Goal: Check status

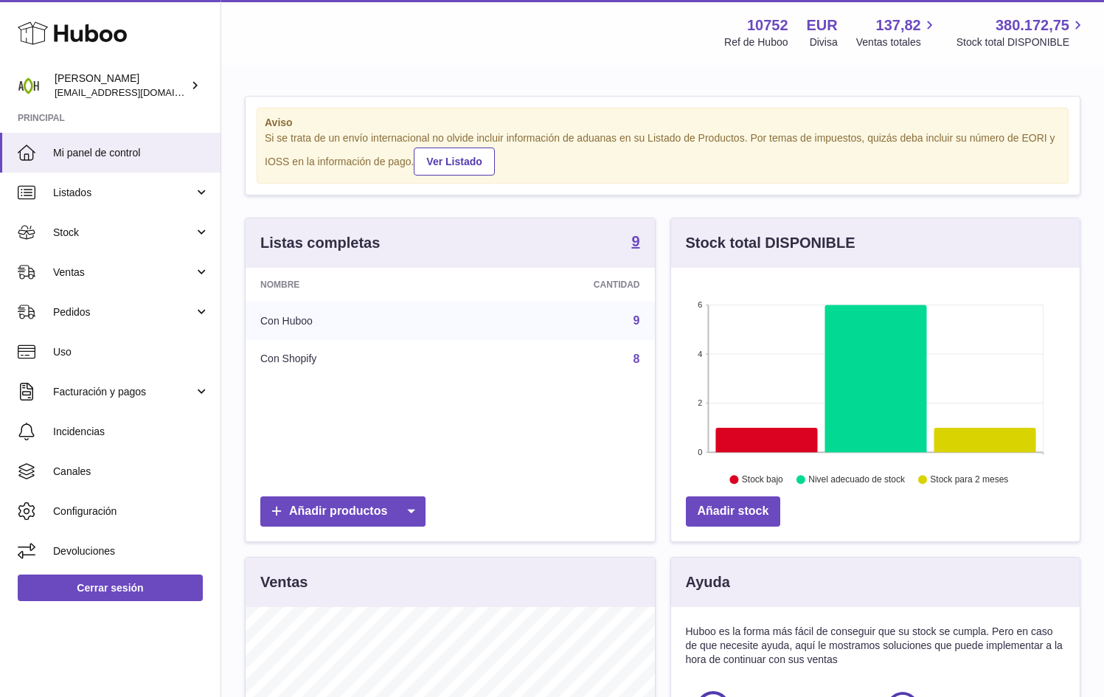
scroll to position [230, 409]
click at [130, 267] on span "Ventas" at bounding box center [123, 273] width 141 height 14
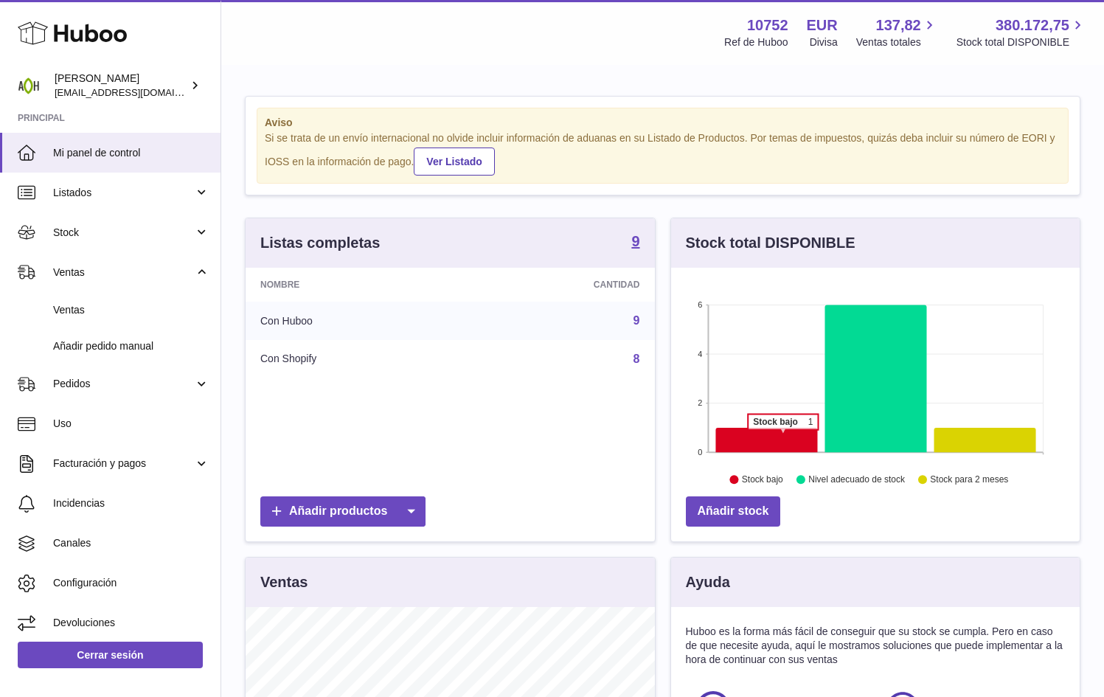
click at [783, 436] on icon at bounding box center [766, 440] width 102 height 24
click at [134, 237] on span "Stock" at bounding box center [123, 233] width 141 height 14
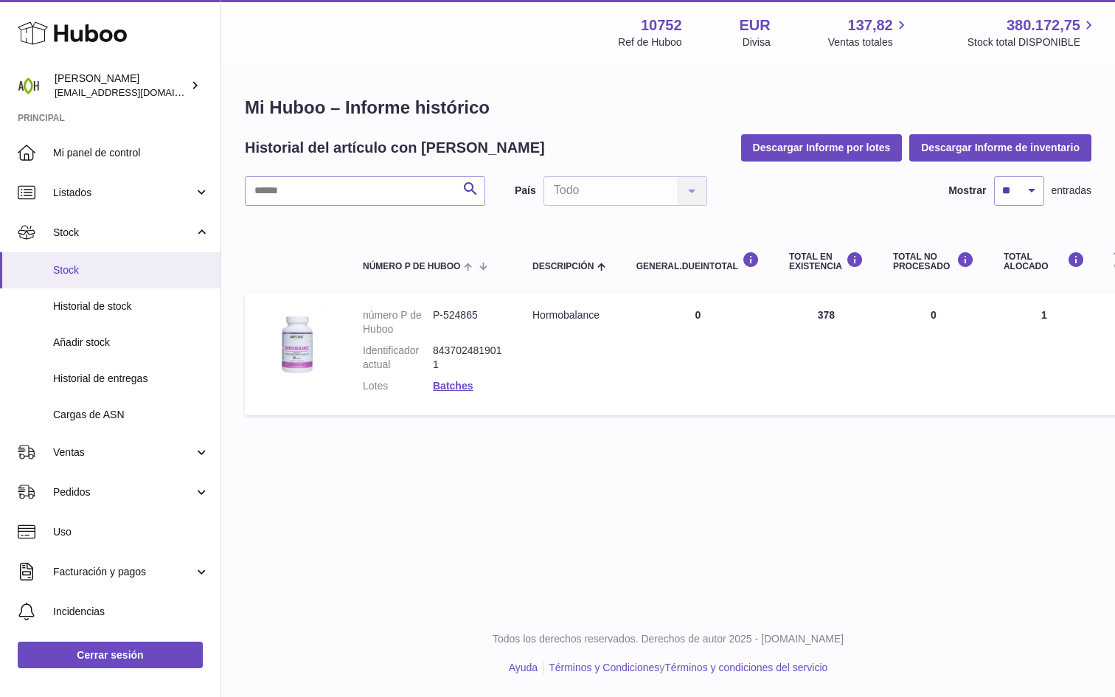
click at [87, 277] on link "Stock" at bounding box center [110, 270] width 221 height 36
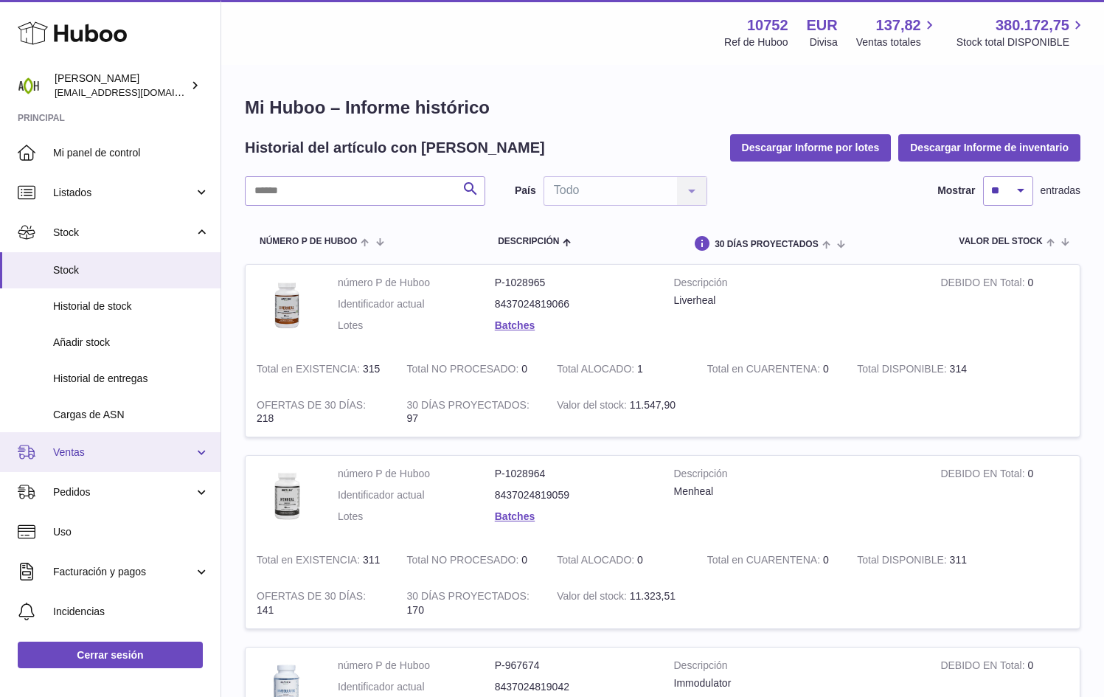
click at [112, 446] on span "Ventas" at bounding box center [123, 453] width 141 height 14
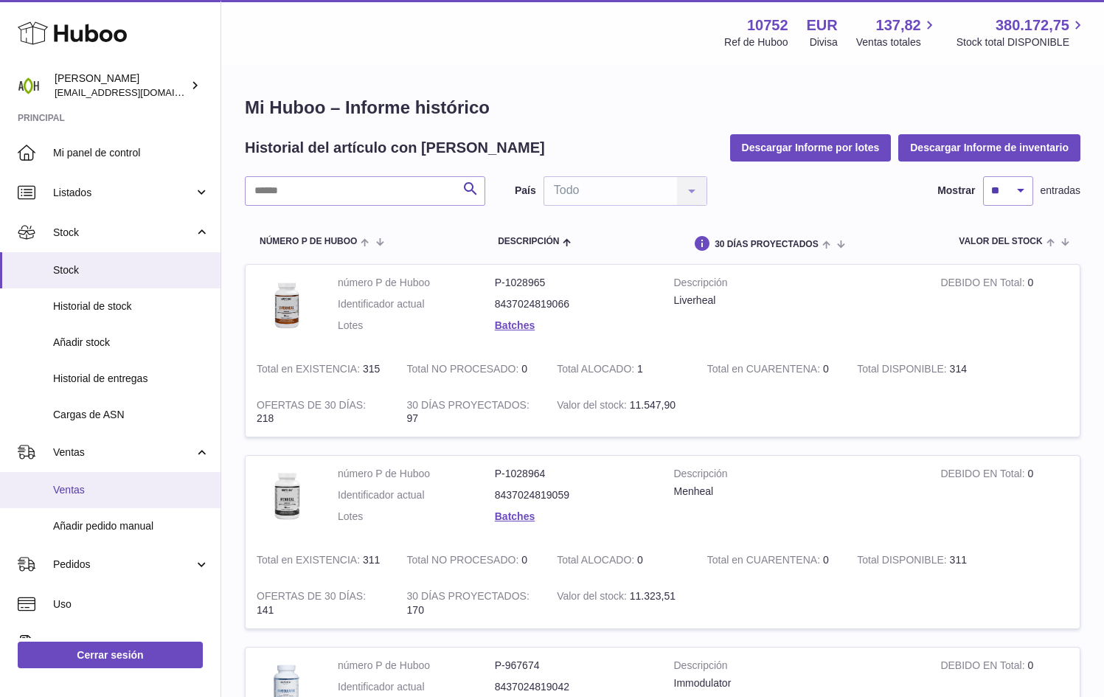
click at [111, 485] on span "Ventas" at bounding box center [131, 490] width 156 height 14
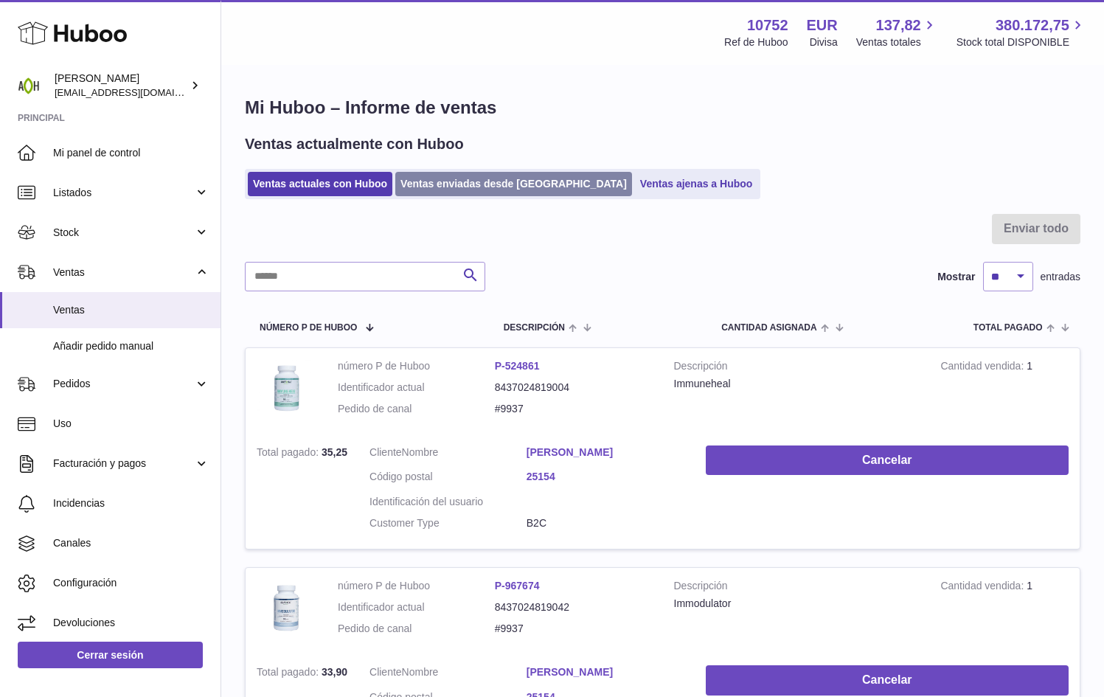
click at [464, 184] on link "Ventas enviadas desde Huboo" at bounding box center [513, 184] width 237 height 24
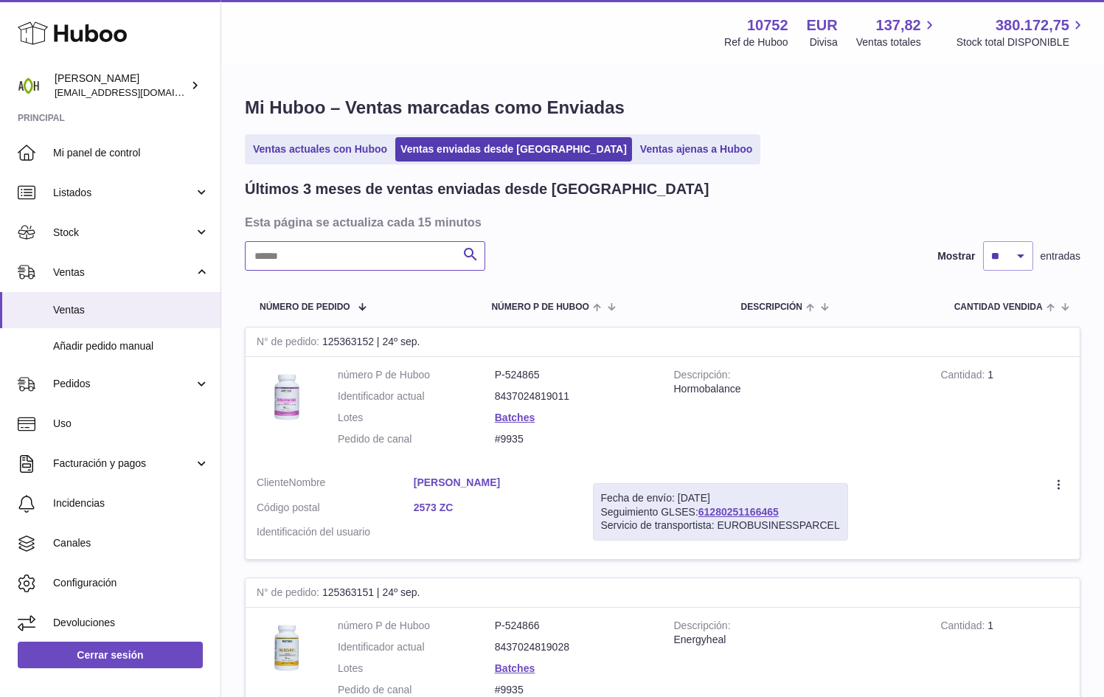
click at [389, 254] on input "text" at bounding box center [365, 256] width 240 height 30
type input "*****"
click at [687, 507] on link "TYPQV2G00036457" at bounding box center [714, 512] width 94 height 12
